Goal: Transaction & Acquisition: Register for event/course

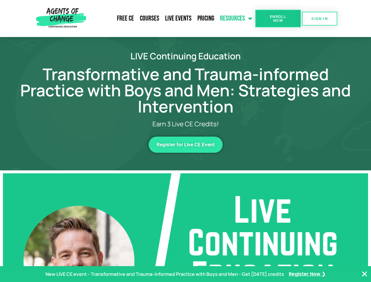
click at [236, 19] on link "Resources" at bounding box center [236, 18] width 38 height 15
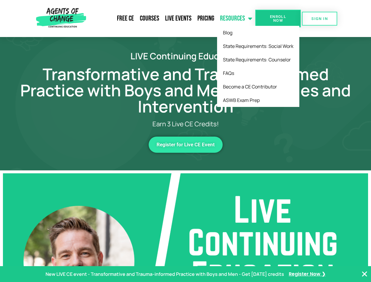
click at [278, 19] on span "Enroll Now" at bounding box center [278, 19] width 27 height 8
click at [320, 19] on span "SIGN IN" at bounding box center [319, 19] width 16 height 4
click at [186, 144] on span "Register for Live CE Event" at bounding box center [186, 144] width 58 height 5
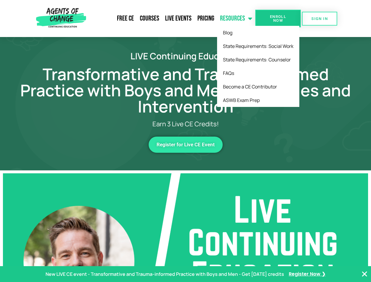
click at [186, 144] on span "Register for Live CE Event" at bounding box center [186, 144] width 58 height 5
click at [185, 274] on p "New LIVE CE event - Transformative and Trauma-informed Practice with Boys and M…" at bounding box center [165, 274] width 238 height 9
click at [364, 274] on icon "Close Banner" at bounding box center [364, 273] width 7 height 7
